Goal: Find specific page/section

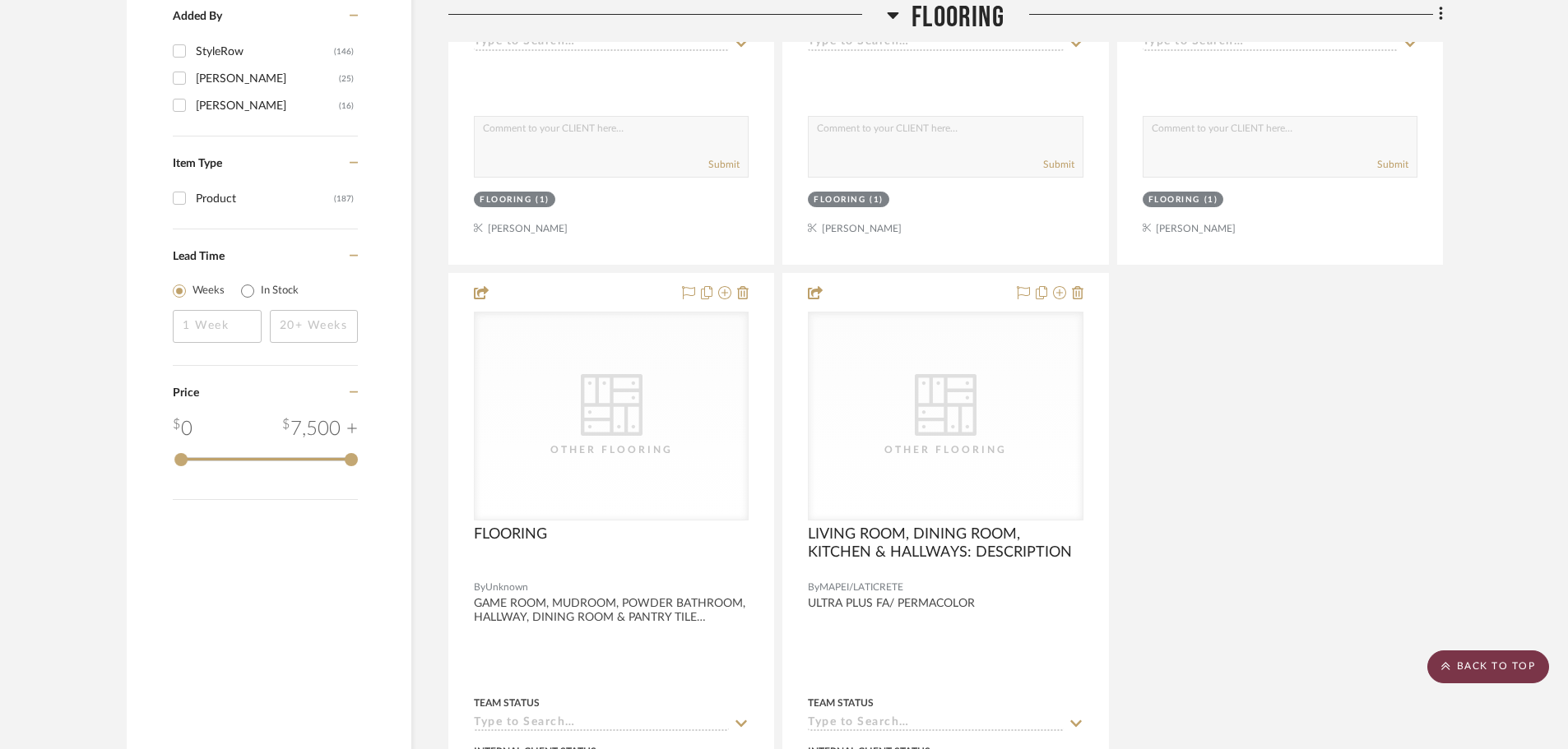
click at [1476, 664] on scroll-to-top-button "BACK TO TOP" at bounding box center [1487, 667] width 122 height 33
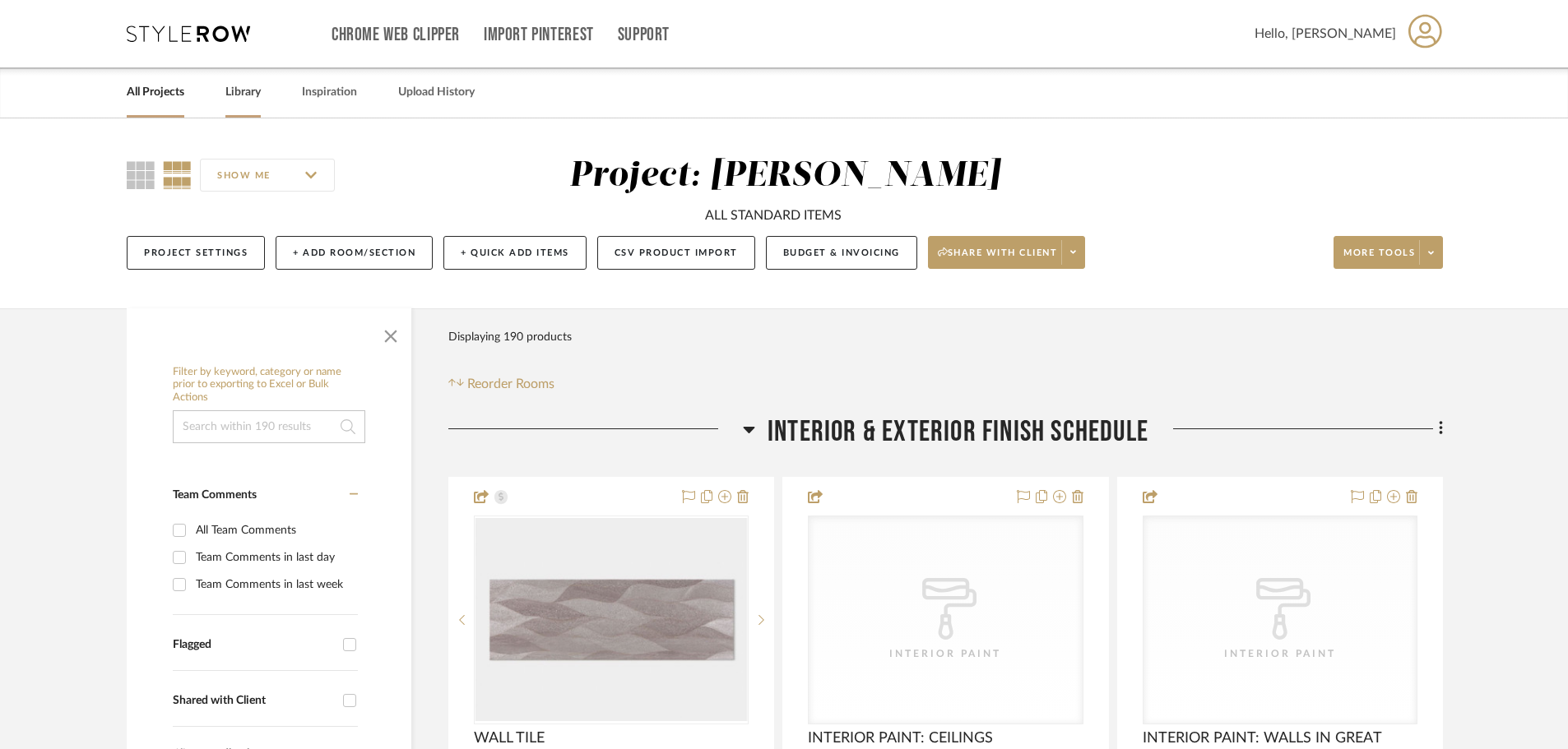
click at [243, 96] on link "Library" at bounding box center [242, 92] width 36 height 22
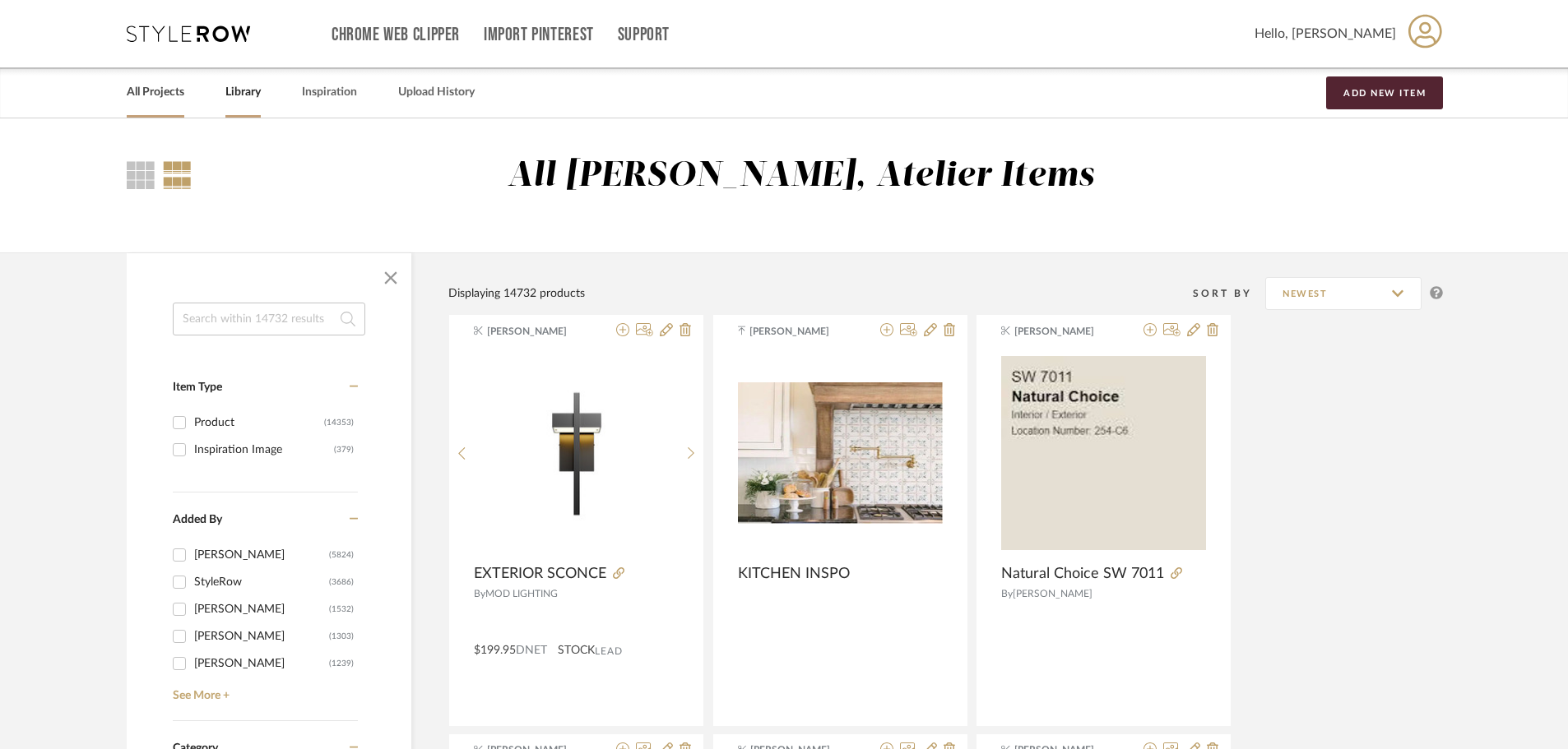
click at [176, 84] on link "All Projects" at bounding box center [155, 92] width 58 height 22
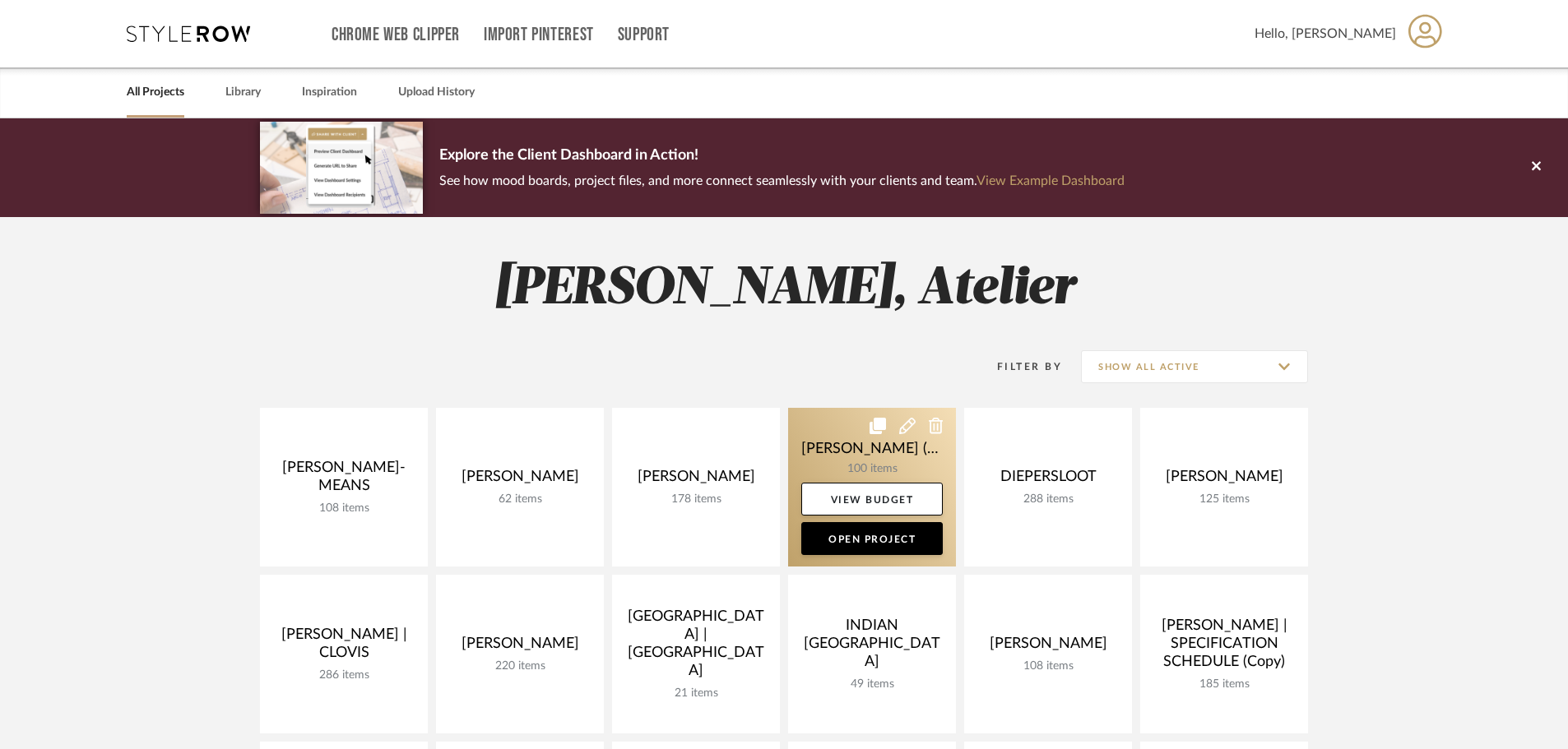
click at [882, 463] on link at bounding box center [872, 487] width 168 height 159
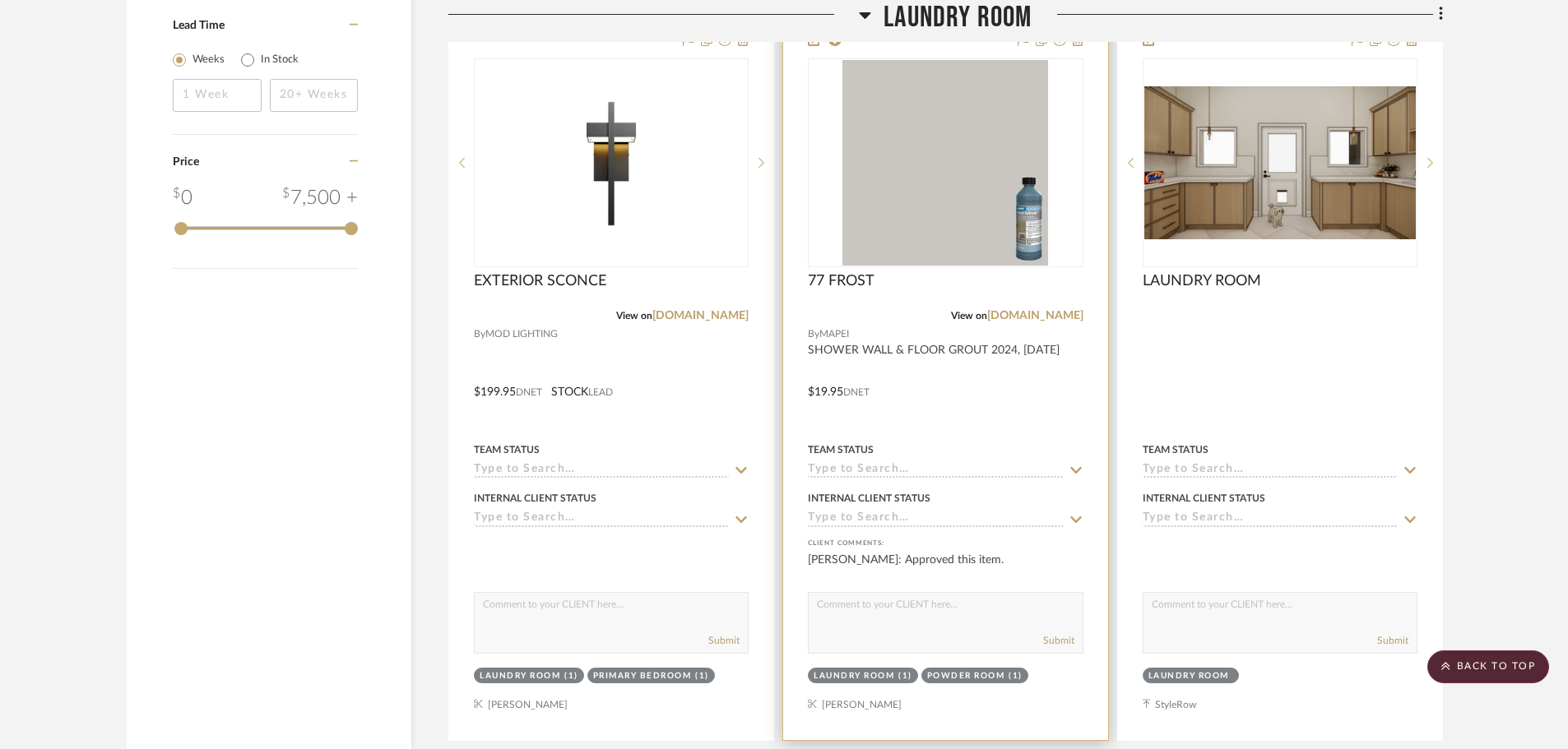
scroll to position [2795, 0]
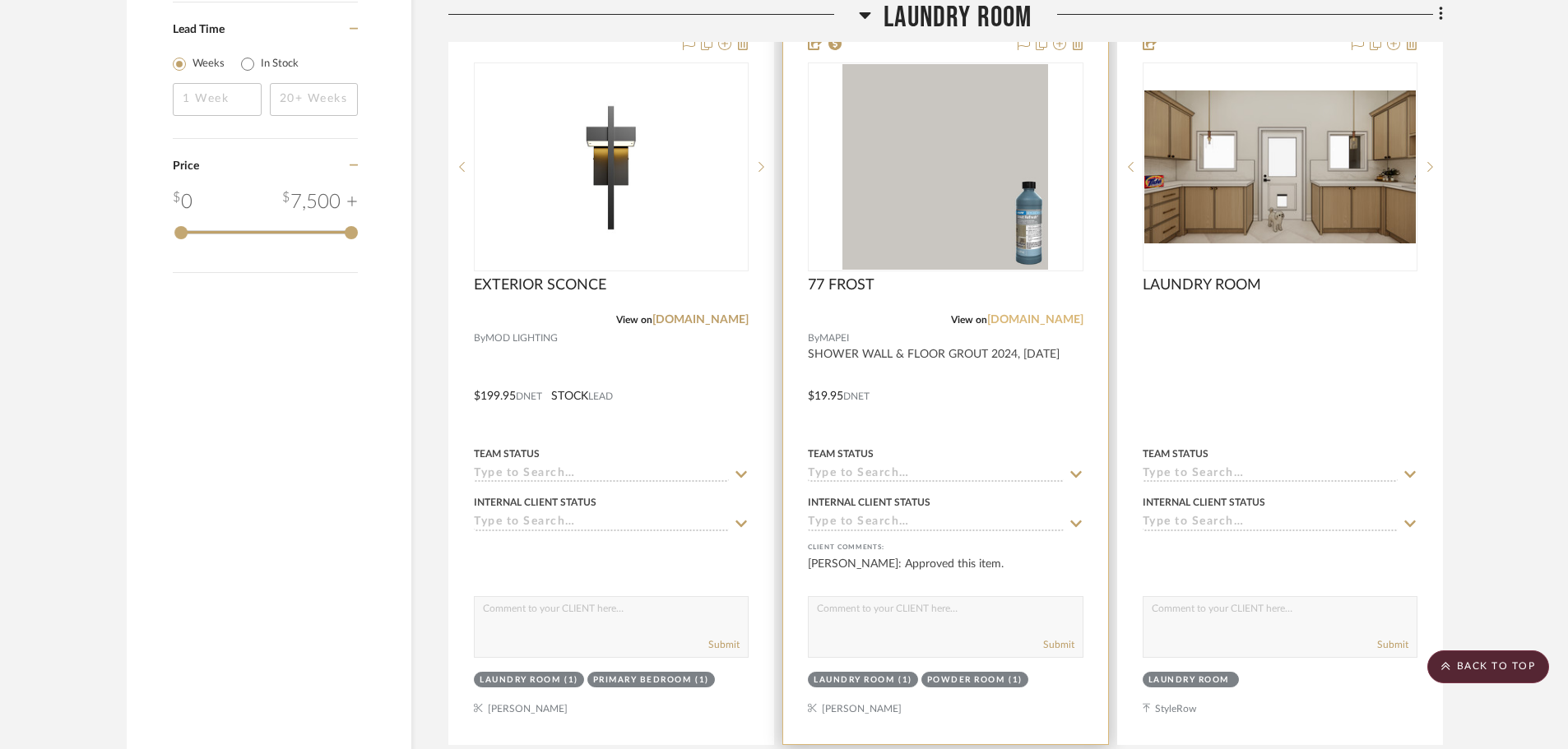
click at [1045, 314] on link "[DOMAIN_NAME]" at bounding box center [1035, 320] width 96 height 12
